Goal: Information Seeking & Learning: Learn about a topic

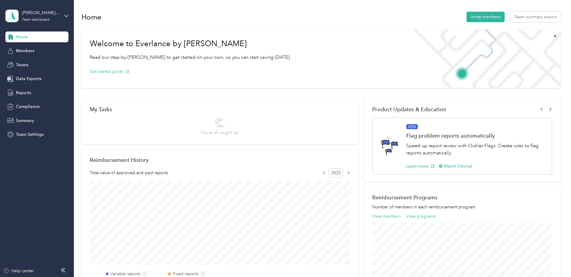
click at [25, 35] on span "Home" at bounding box center [22, 37] width 12 height 6
click at [22, 94] on span "Reports" at bounding box center [23, 93] width 15 height 6
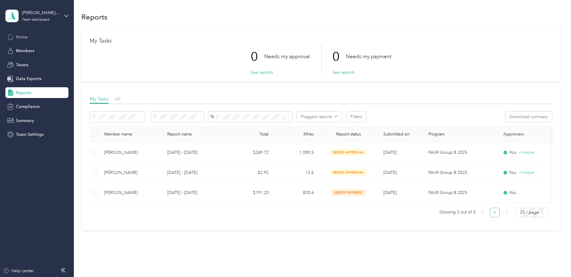
click at [18, 37] on span "Home" at bounding box center [22, 37] width 12 height 6
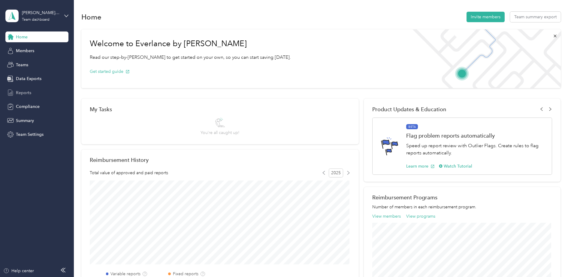
click at [26, 90] on span "Reports" at bounding box center [23, 93] width 15 height 6
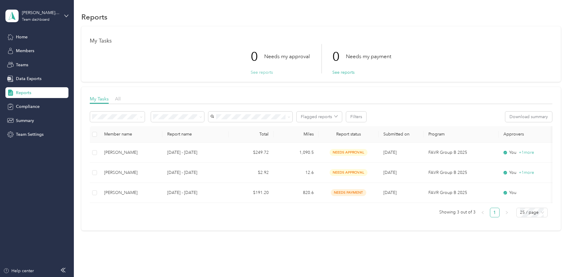
click at [262, 72] on button "See reports" at bounding box center [262, 72] width 22 height 6
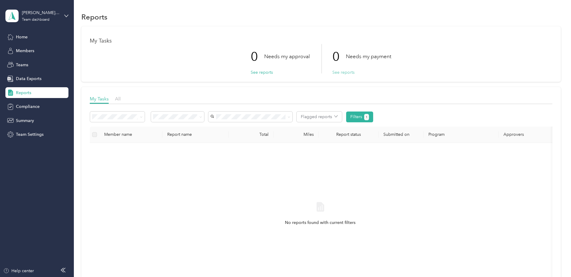
click at [338, 73] on button "See reports" at bounding box center [343, 72] width 22 height 6
click at [342, 73] on button "See reports" at bounding box center [343, 72] width 22 height 6
click at [142, 117] on icon at bounding box center [141, 117] width 3 height 3
click at [31, 120] on span "Summary" at bounding box center [25, 121] width 18 height 6
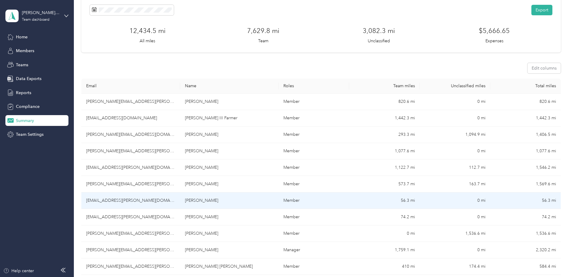
scroll to position [60, 0]
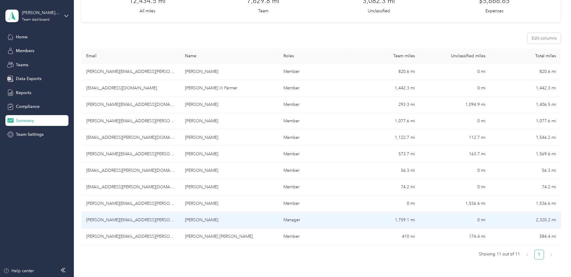
click at [133, 219] on td "[PERSON_NAME][EMAIL_ADDRESS][PERSON_NAME][DOMAIN_NAME]" at bounding box center [130, 220] width 99 height 17
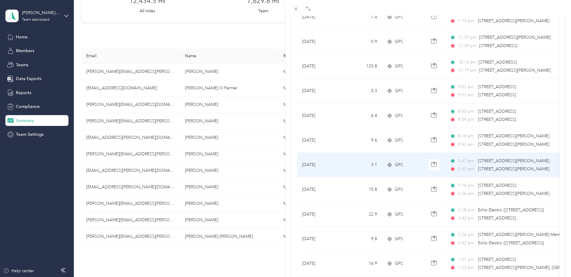
scroll to position [489, 0]
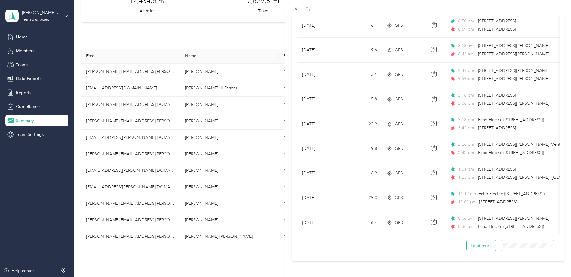
click at [470, 242] on button "Load more" at bounding box center [480, 246] width 29 height 11
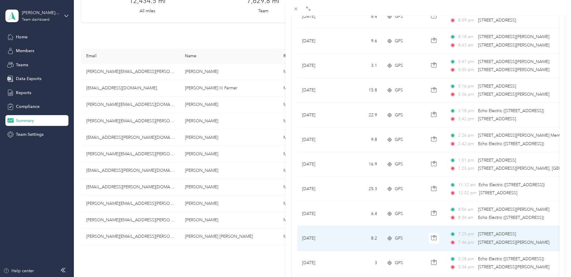
click at [470, 240] on span "7:46 pm" at bounding box center [466, 242] width 17 height 7
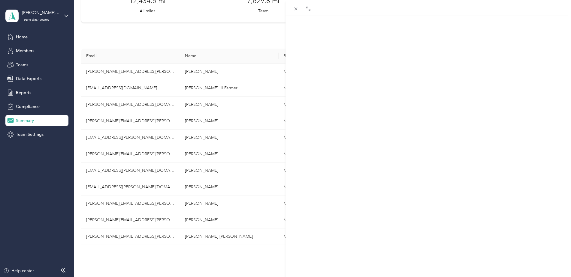
scroll to position [69, 0]
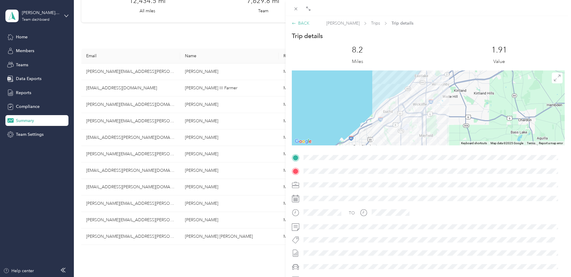
click at [305, 23] on div "BACK" at bounding box center [301, 23] width 18 height 6
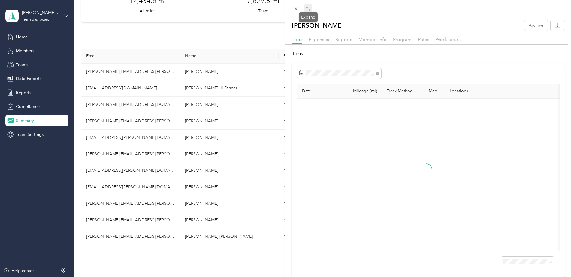
click at [311, 8] on span at bounding box center [308, 8] width 8 height 8
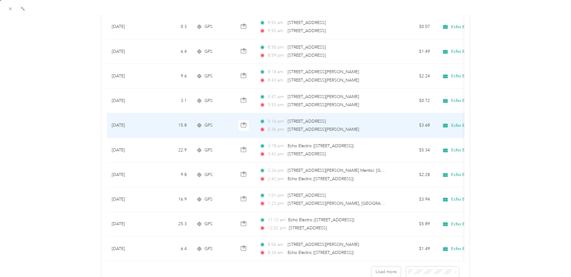
scroll to position [491, 0]
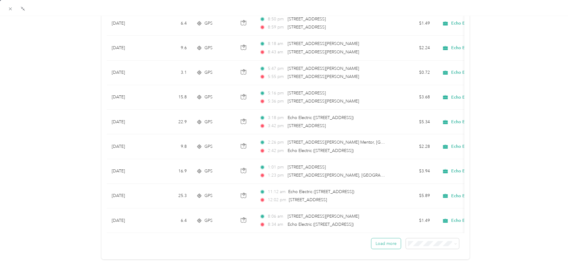
click at [374, 239] on button "Load more" at bounding box center [385, 244] width 29 height 11
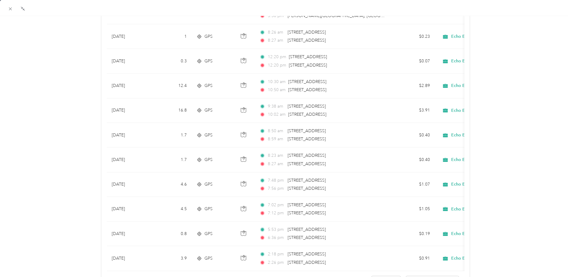
scroll to position [1108, 0]
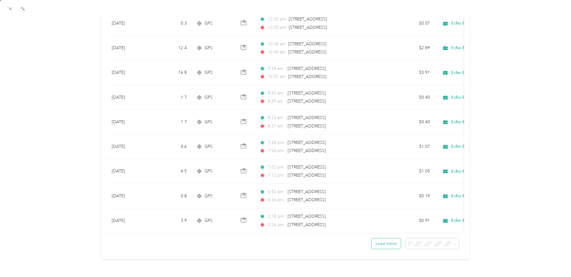
click at [386, 240] on button "Load more" at bounding box center [385, 244] width 29 height 11
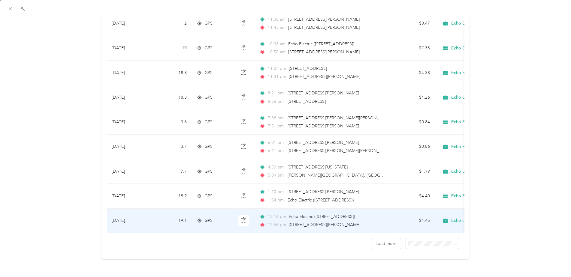
scroll to position [1725, 0]
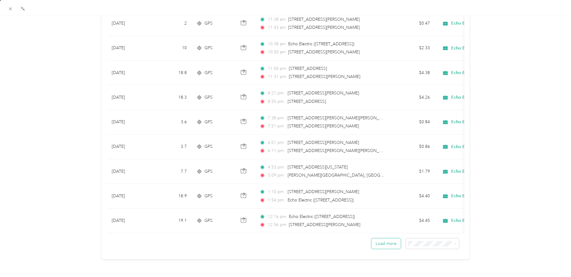
click at [376, 240] on button "Load more" at bounding box center [385, 244] width 29 height 11
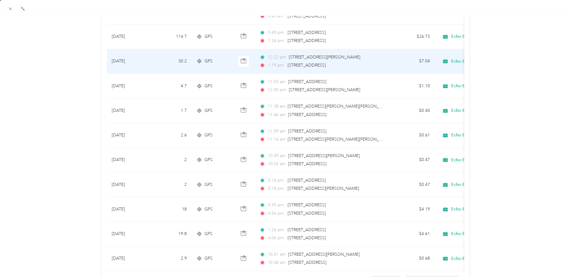
scroll to position [2343, 0]
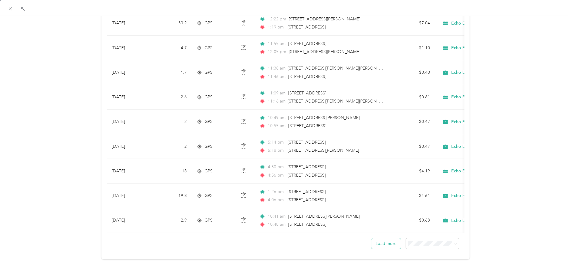
click at [380, 239] on button "Load more" at bounding box center [385, 244] width 29 height 11
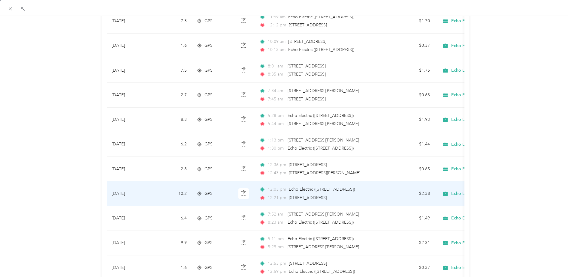
scroll to position [2959, 0]
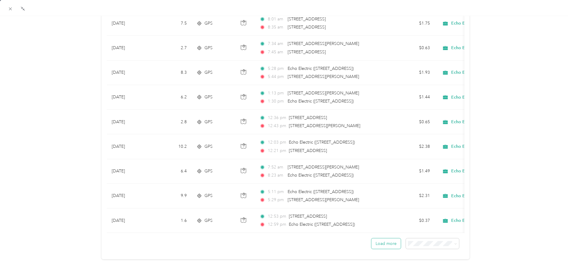
click at [374, 240] on button "Load more" at bounding box center [385, 244] width 29 height 11
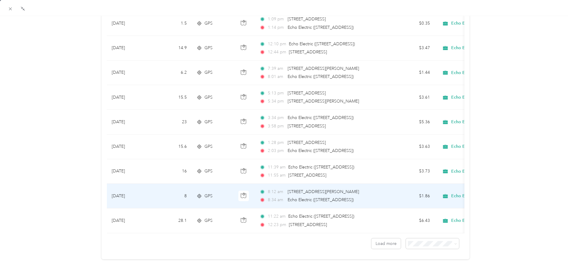
scroll to position [3576, 0]
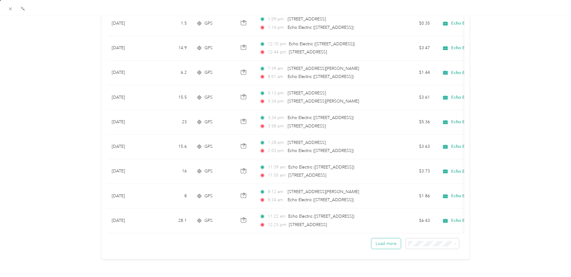
click at [387, 239] on button "Load more" at bounding box center [385, 244] width 29 height 11
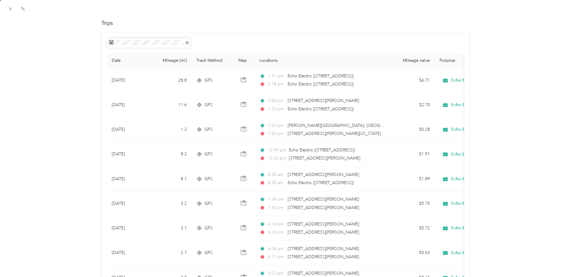
scroll to position [0, 0]
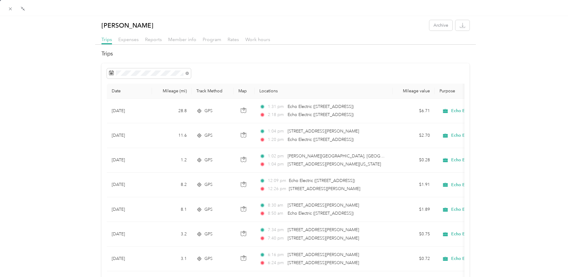
drag, startPoint x: 460, startPoint y: 93, endPoint x: 470, endPoint y: 92, distance: 10.3
drag, startPoint x: 465, startPoint y: 91, endPoint x: 475, endPoint y: 90, distance: 9.4
click at [263, 40] on span "Work hours" at bounding box center [257, 40] width 25 height 6
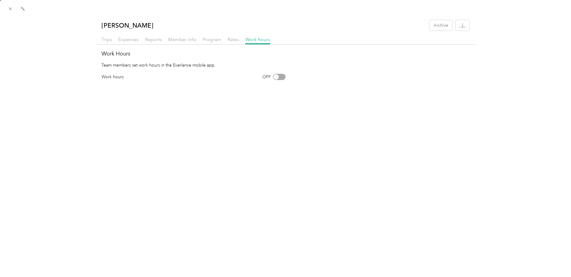
click at [274, 75] on div "OFF" at bounding box center [273, 77] width 23 height 6
click at [281, 78] on div "OFF" at bounding box center [273, 77] width 23 height 6
click at [274, 78] on div "OFF" at bounding box center [273, 77] width 23 height 6
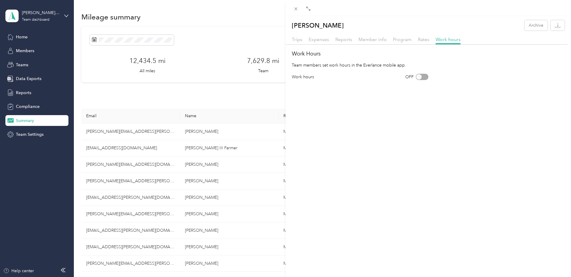
click at [416, 77] on div "OFF" at bounding box center [416, 77] width 23 height 6
click at [308, 8] on icon at bounding box center [308, 8] width 5 height 5
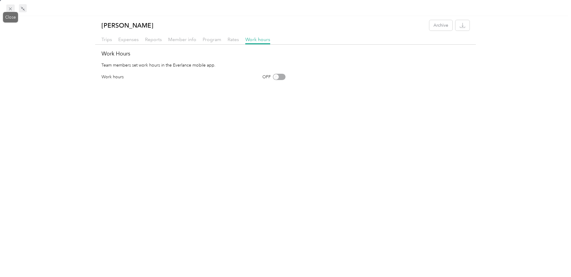
click at [9, 9] on icon at bounding box center [10, 8] width 5 height 5
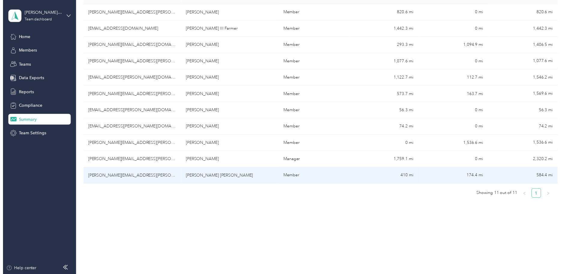
scroll to position [120, 0]
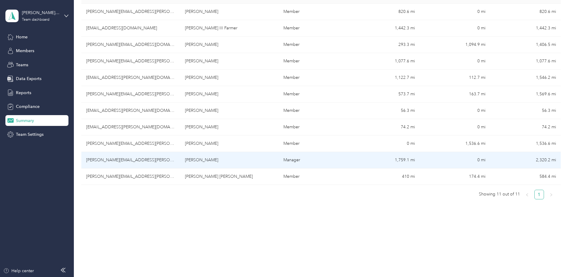
click at [121, 160] on td "[PERSON_NAME][EMAIL_ADDRESS][PERSON_NAME][DOMAIN_NAME]" at bounding box center [130, 160] width 99 height 17
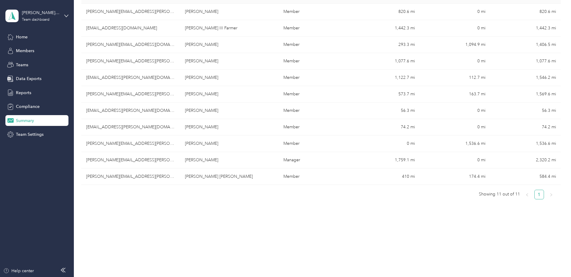
click at [121, 277] on div "Drag to resize Click to close [PERSON_NAME] Archive Trips Expenses Reports Memb…" at bounding box center [284, 277] width 568 height 0
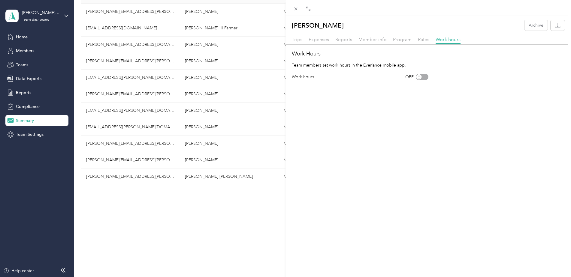
click at [299, 38] on span "Trips" at bounding box center [297, 40] width 11 height 6
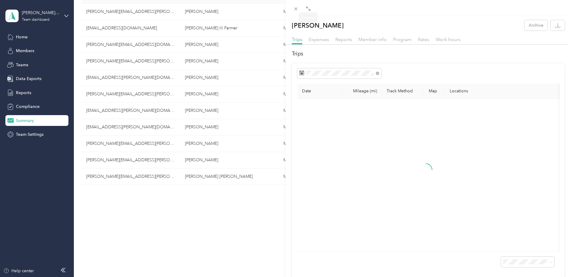
click at [309, 8] on icon at bounding box center [308, 8] width 5 height 5
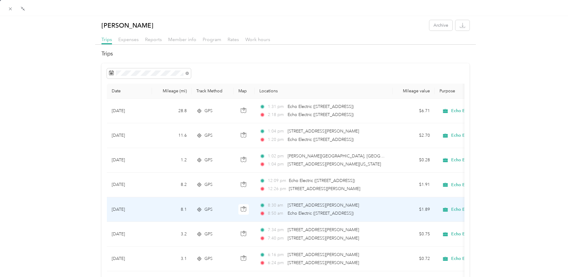
click at [449, 208] on div "Echo Electric" at bounding box center [476, 210] width 74 height 10
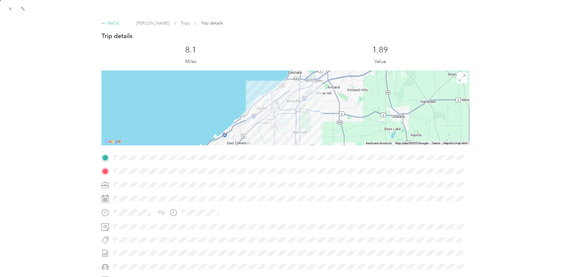
click at [111, 23] on div "BACK" at bounding box center [110, 23] width 18 height 6
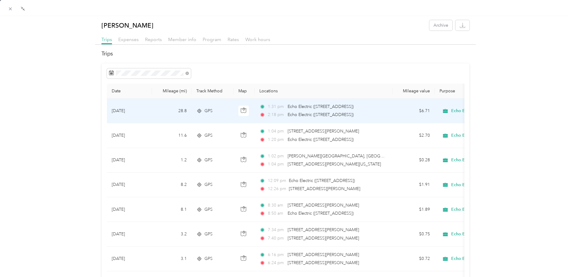
drag, startPoint x: 450, startPoint y: 109, endPoint x: 498, endPoint y: 82, distance: 55.2
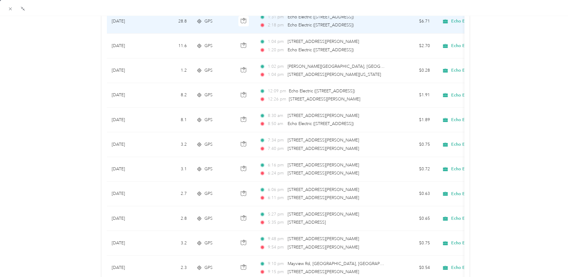
scroll to position [90, 0]
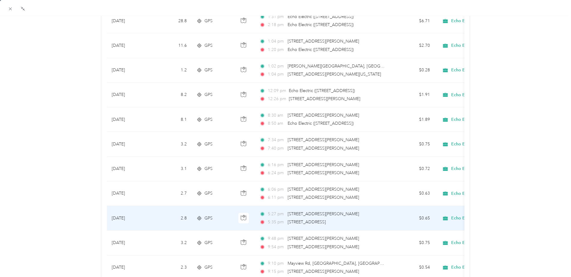
click at [455, 218] on span "Echo Electric" at bounding box center [464, 218] width 26 height 5
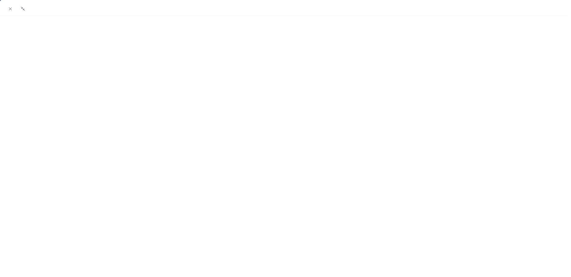
scroll to position [80, 0]
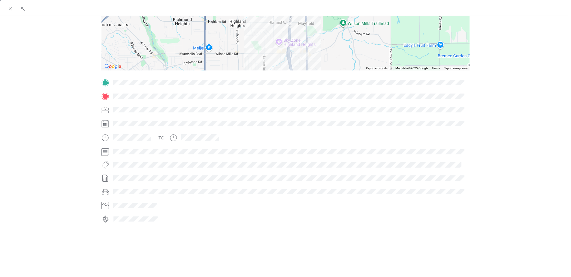
click at [122, 105] on div at bounding box center [290, 110] width 358 height 10
click at [106, 107] on icon at bounding box center [105, 111] width 8 height 8
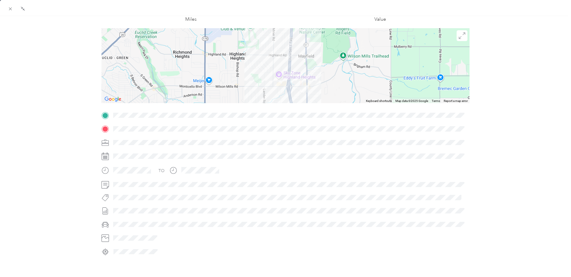
scroll to position [0, 0]
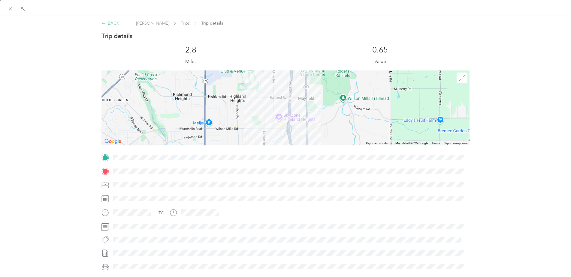
click at [109, 23] on div "BACK" at bounding box center [110, 23] width 18 height 6
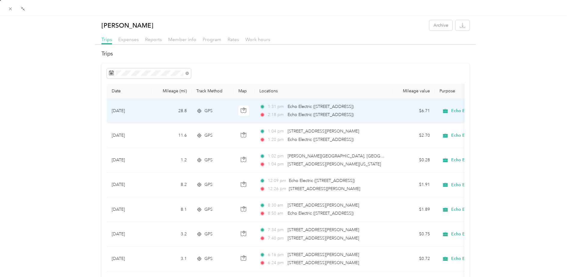
drag, startPoint x: 324, startPoint y: 106, endPoint x: 500, endPoint y: 105, distance: 176.1
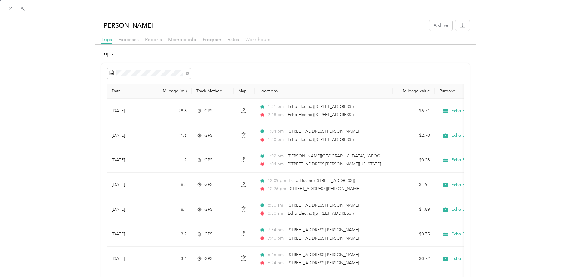
click at [252, 38] on span "Work hours" at bounding box center [257, 40] width 25 height 6
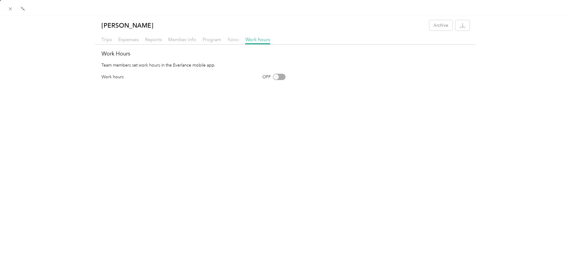
click at [230, 39] on span "Rates" at bounding box center [232, 40] width 11 height 6
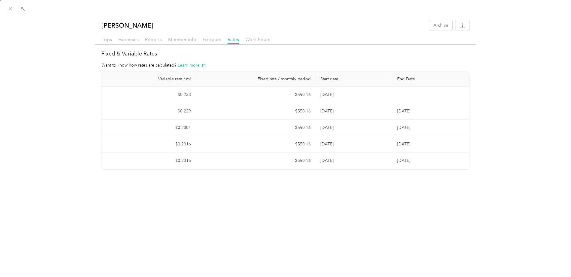
click at [211, 40] on span "Program" at bounding box center [212, 40] width 19 height 6
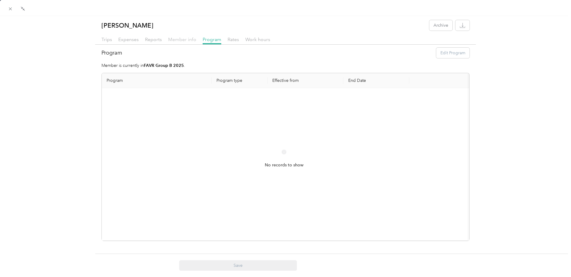
click at [181, 38] on span "Member info" at bounding box center [182, 40] width 28 height 6
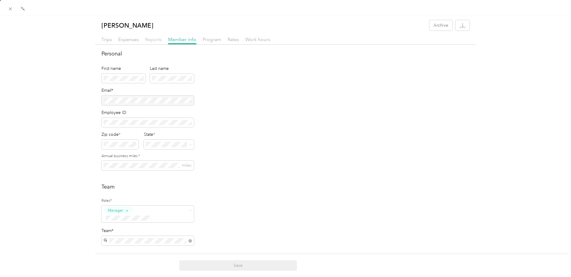
click at [149, 40] on span "Reports" at bounding box center [153, 40] width 17 height 6
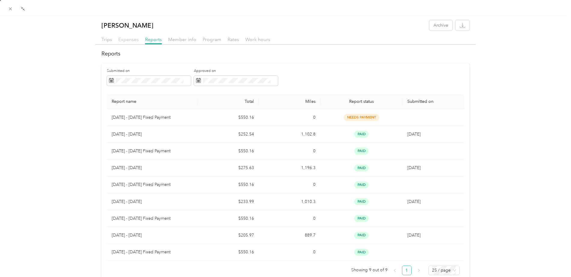
click at [131, 38] on span "Expenses" at bounding box center [128, 40] width 20 height 6
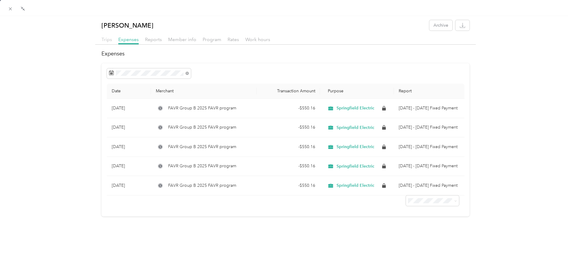
click at [107, 38] on span "Trips" at bounding box center [106, 40] width 11 height 6
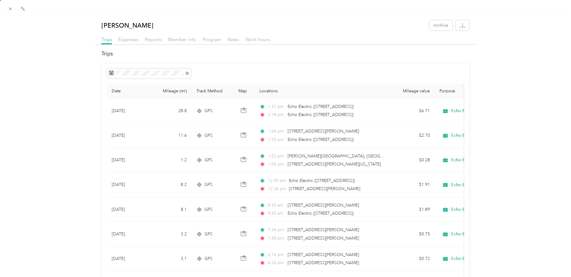
click at [448, 90] on th "Purpose" at bounding box center [476, 91] width 84 height 15
click at [447, 90] on th "Purpose" at bounding box center [476, 91] width 84 height 15
click at [24, 7] on icon at bounding box center [22, 8] width 5 height 5
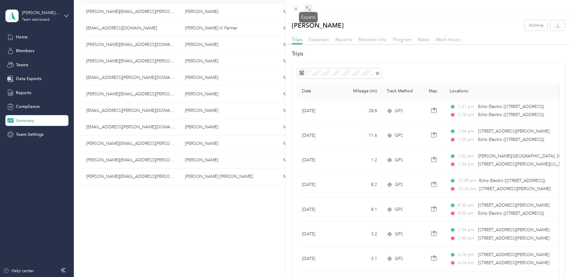
click at [308, 8] on icon at bounding box center [308, 8] width 5 height 5
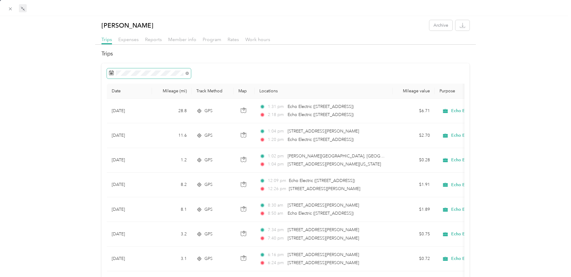
click at [112, 73] on icon at bounding box center [111, 73] width 5 height 5
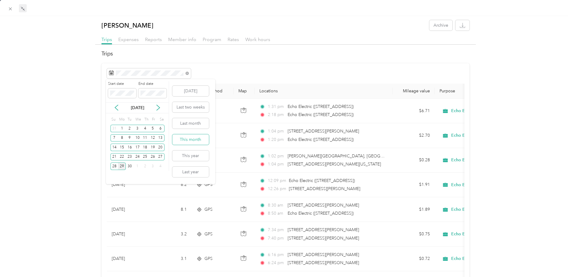
click at [205, 135] on button "This month" at bounding box center [190, 139] width 37 height 11
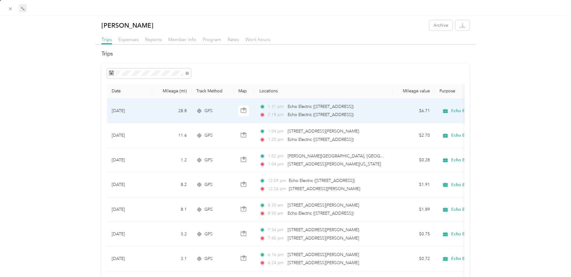
click at [123, 109] on td "[DATE]" at bounding box center [129, 111] width 45 height 25
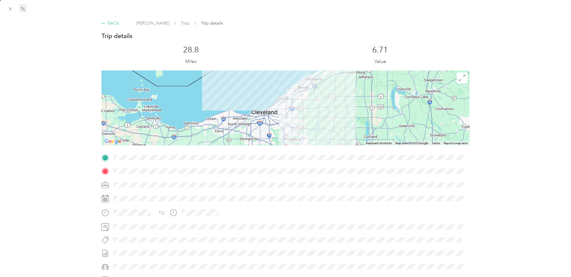
click at [108, 23] on div "BACK" at bounding box center [110, 23] width 18 height 6
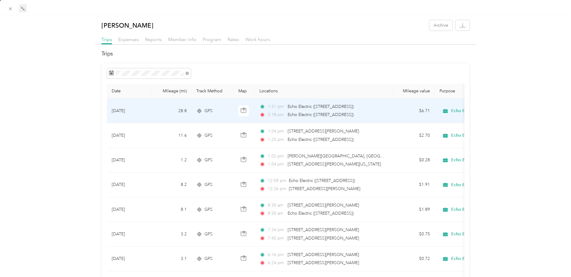
drag, startPoint x: 451, startPoint y: 110, endPoint x: 498, endPoint y: 80, distance: 55.6
click at [445, 111] on icon at bounding box center [445, 111] width 8 height 5
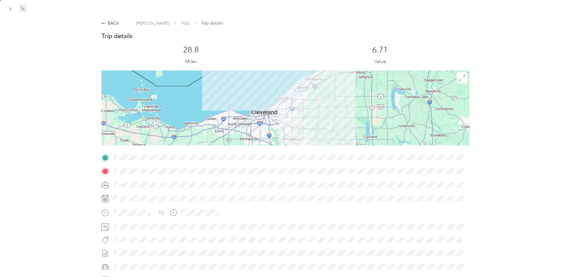
click at [445, 111] on div at bounding box center [285, 108] width 368 height 75
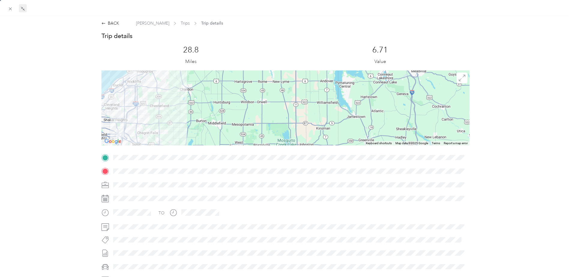
click at [121, 184] on div at bounding box center [290, 185] width 358 height 10
click at [102, 185] on icon at bounding box center [105, 184] width 7 height 2
click at [112, 23] on div "BACK" at bounding box center [110, 23] width 18 height 6
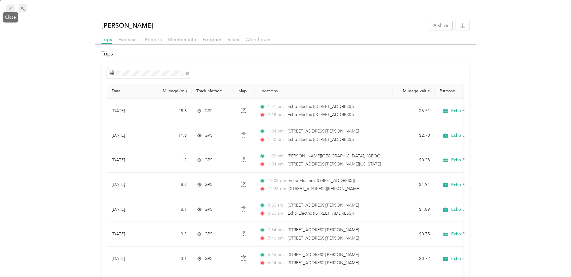
click at [10, 7] on icon at bounding box center [10, 8] width 5 height 5
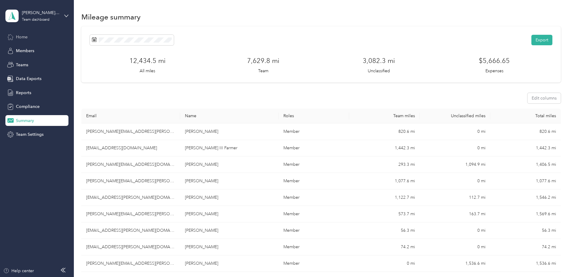
click at [26, 37] on span "Home" at bounding box center [22, 37] width 12 height 6
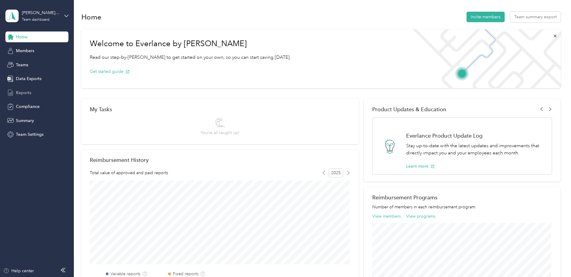
click at [23, 94] on span "Reports" at bounding box center [23, 93] width 15 height 6
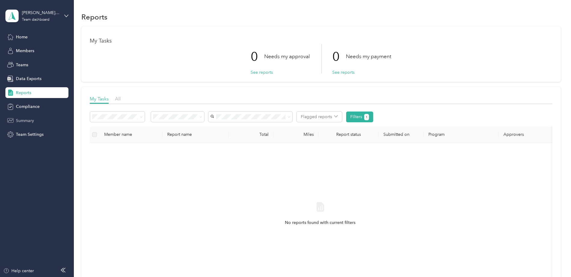
click at [28, 121] on span "Summary" at bounding box center [25, 121] width 18 height 6
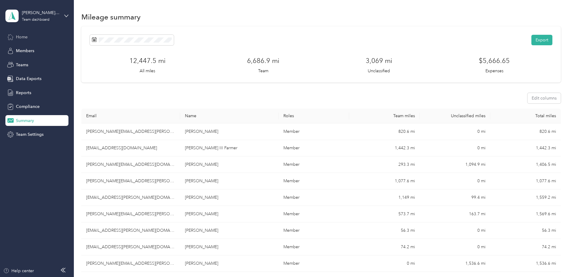
click at [26, 40] on span "Home" at bounding box center [22, 37] width 12 height 6
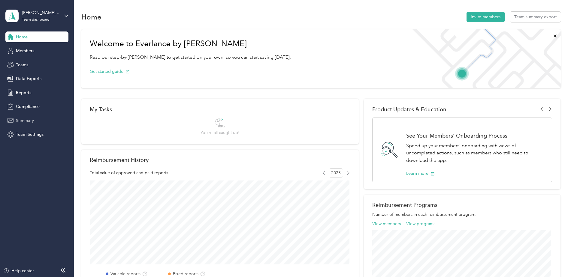
click at [27, 119] on span "Summary" at bounding box center [25, 121] width 18 height 6
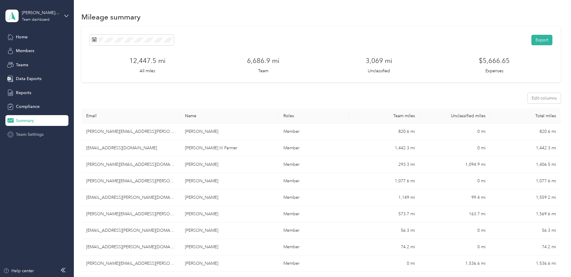
click at [28, 133] on span "Team Settings" at bounding box center [30, 134] width 28 height 6
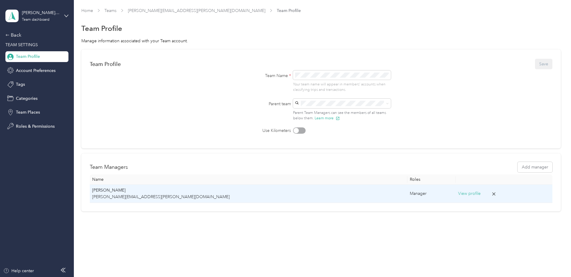
click at [458, 194] on button "View profile" at bounding box center [469, 194] width 23 height 7
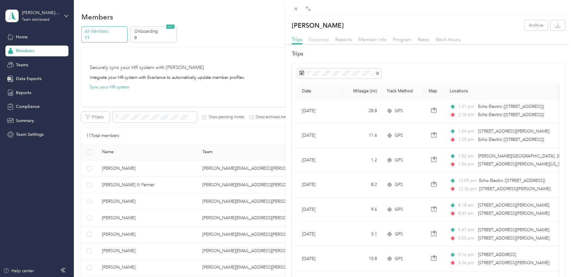
click at [316, 41] on span "Expenses" at bounding box center [318, 40] width 20 height 6
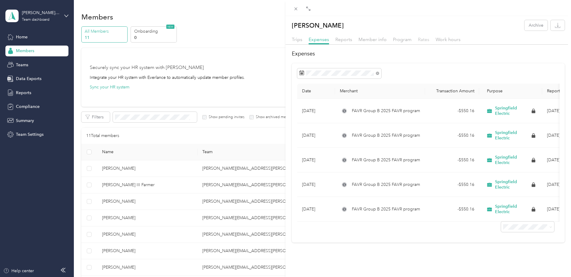
click at [424, 39] on span "Rates" at bounding box center [423, 40] width 11 height 6
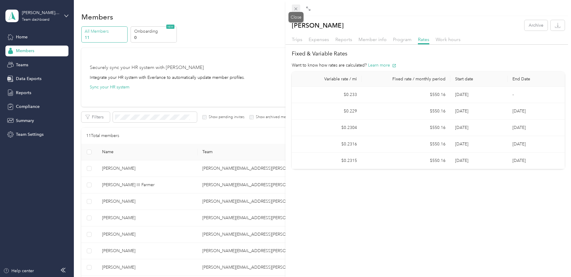
click at [295, 10] on icon at bounding box center [295, 9] width 3 height 3
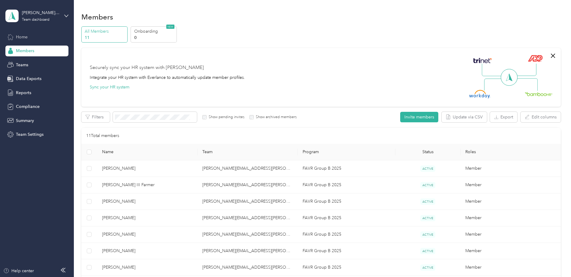
click at [18, 38] on span "Home" at bounding box center [22, 37] width 12 height 6
